Goal: Communication & Community: Connect with others

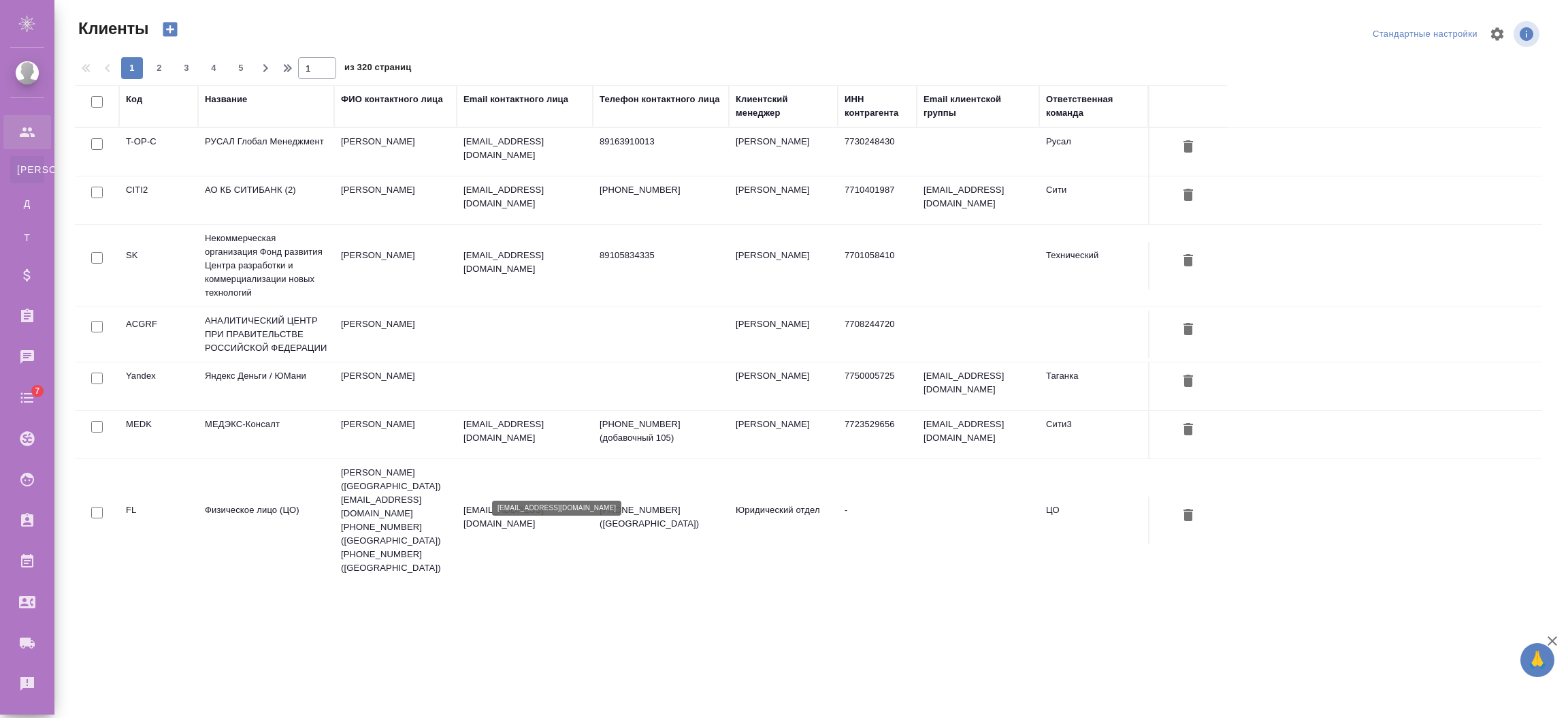
select select "RU"
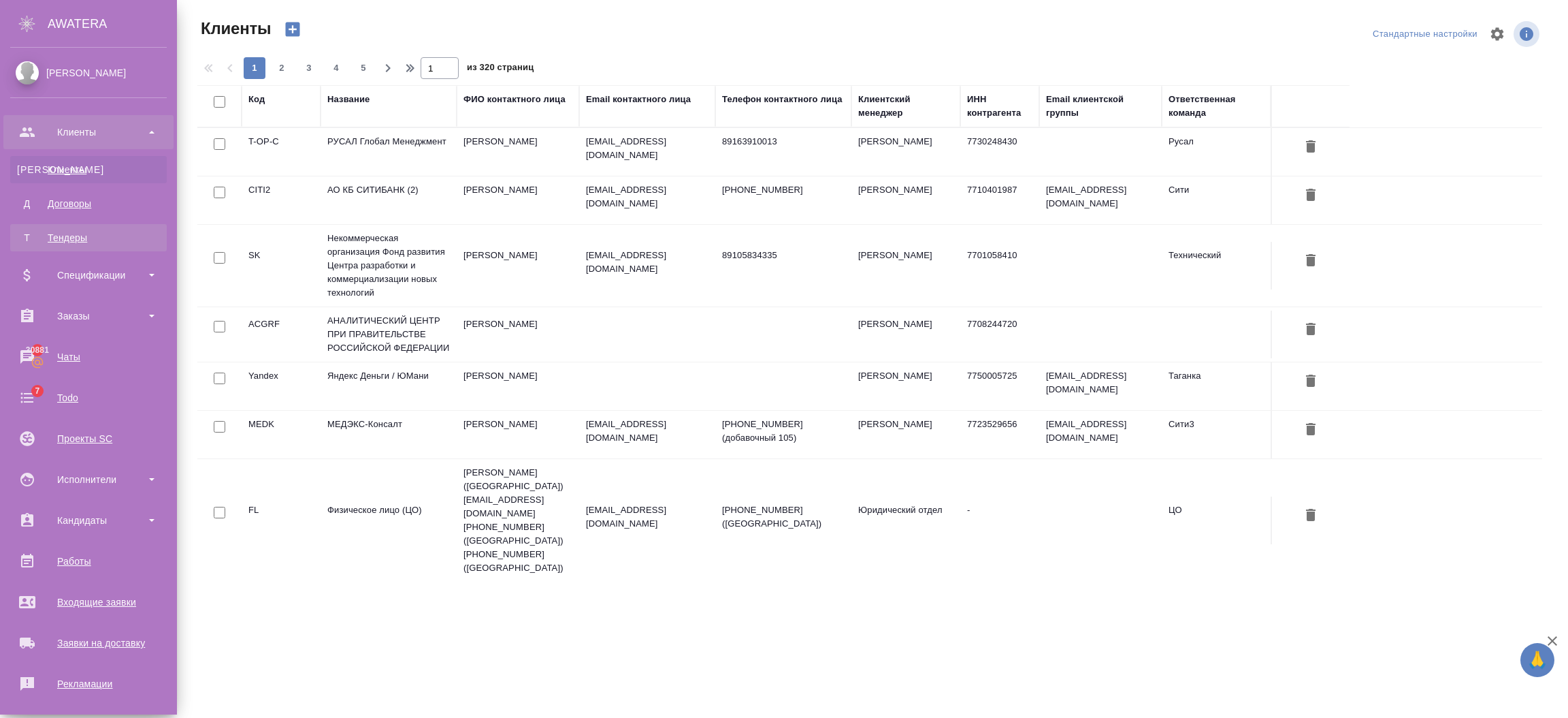
click at [60, 236] on div "Тендеры" at bounding box center [89, 237] width 143 height 13
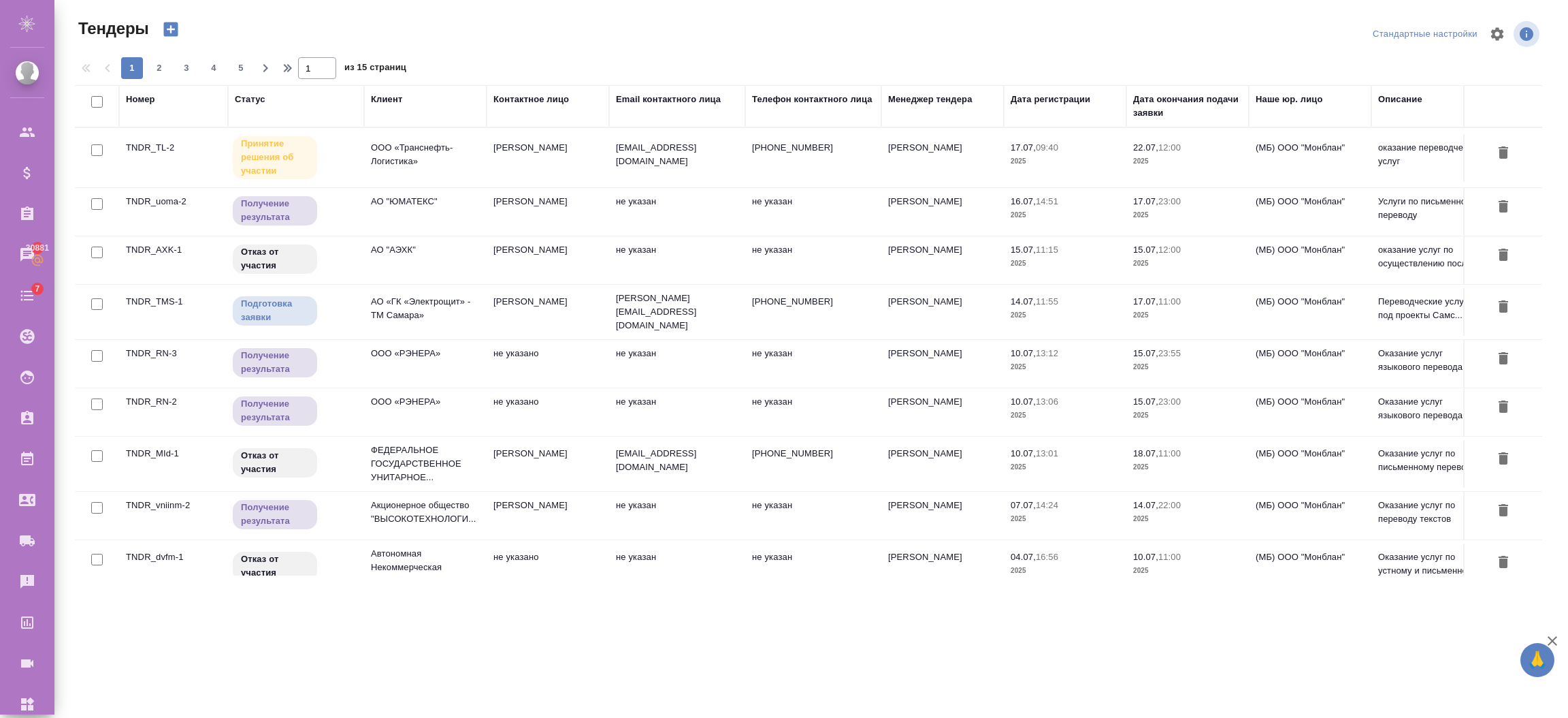
click at [511, 157] on td "[PERSON_NAME]" at bounding box center [548, 157] width 123 height 47
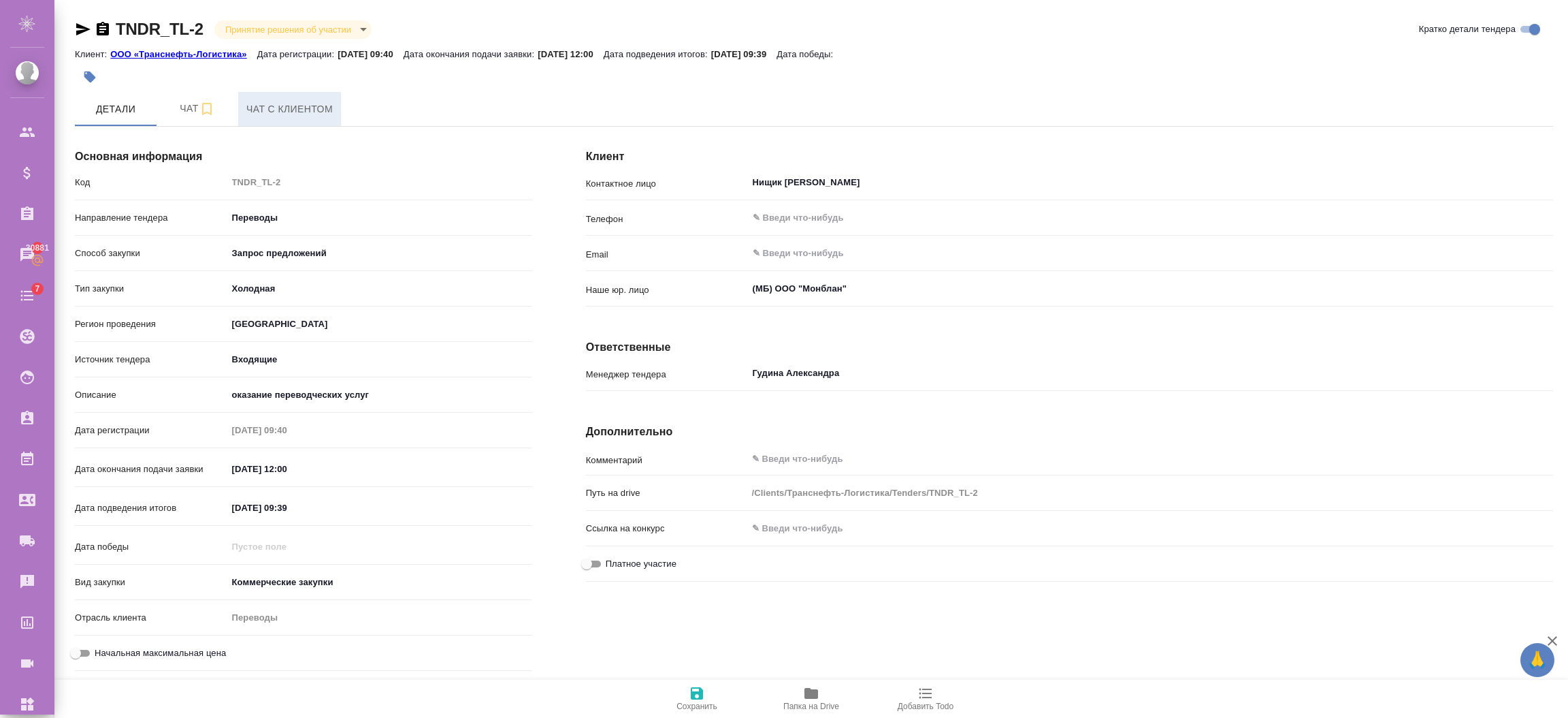
click at [259, 106] on span "Чат с клиентом" at bounding box center [290, 109] width 86 height 17
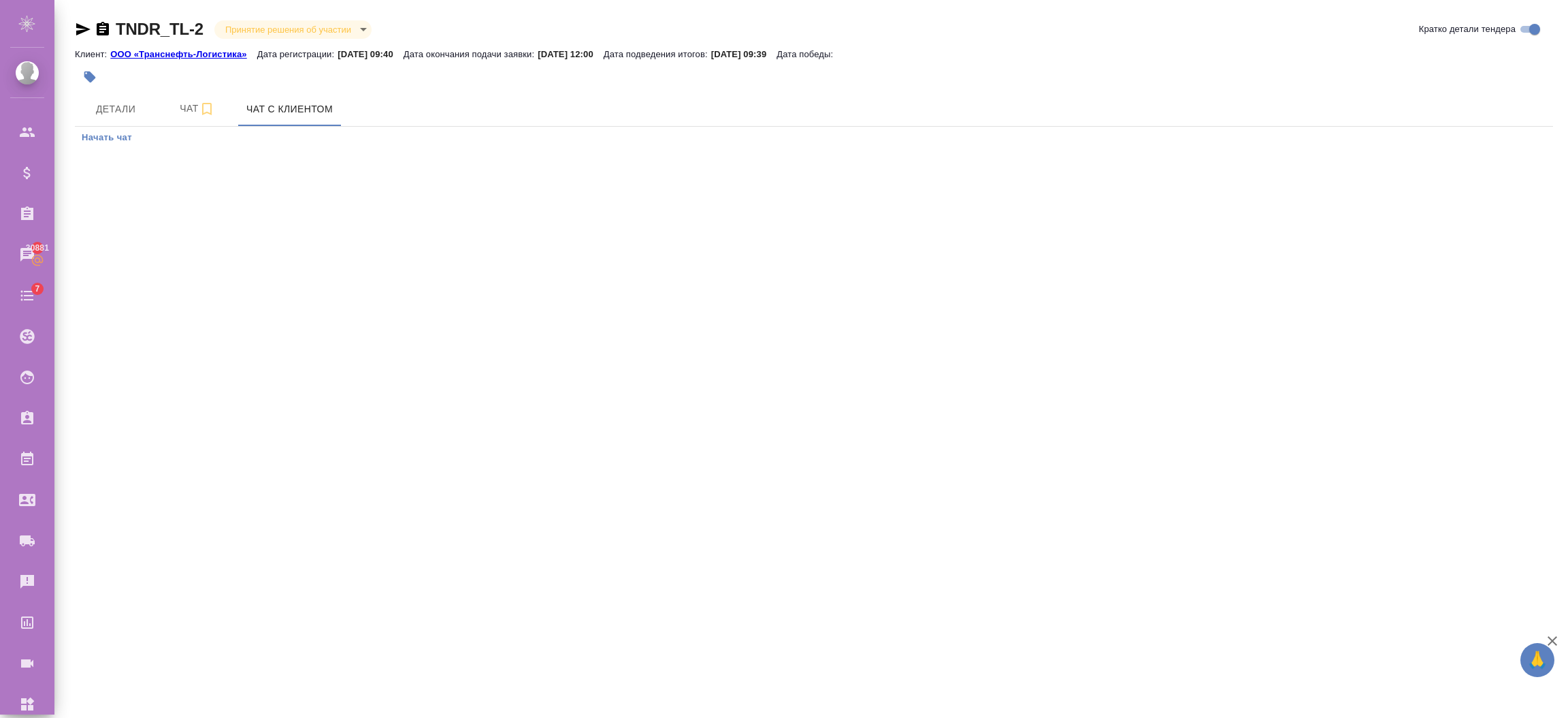
click at [112, 143] on span "Начать чат" at bounding box center [106, 138] width 50 height 16
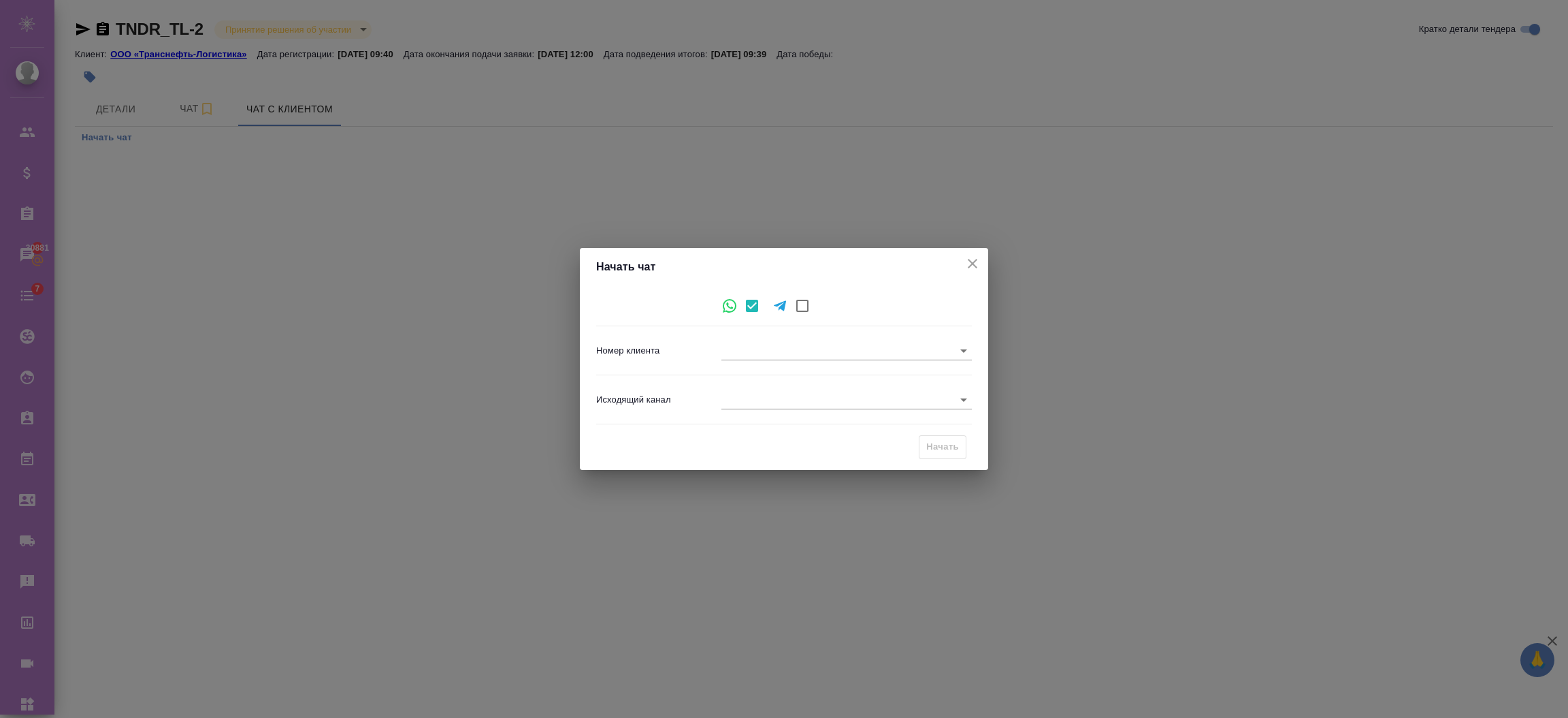
type input "[PHONE_NUMBER]"
click at [979, 257] on icon "close" at bounding box center [972, 263] width 16 height 16
